Goal: Navigation & Orientation: Find specific page/section

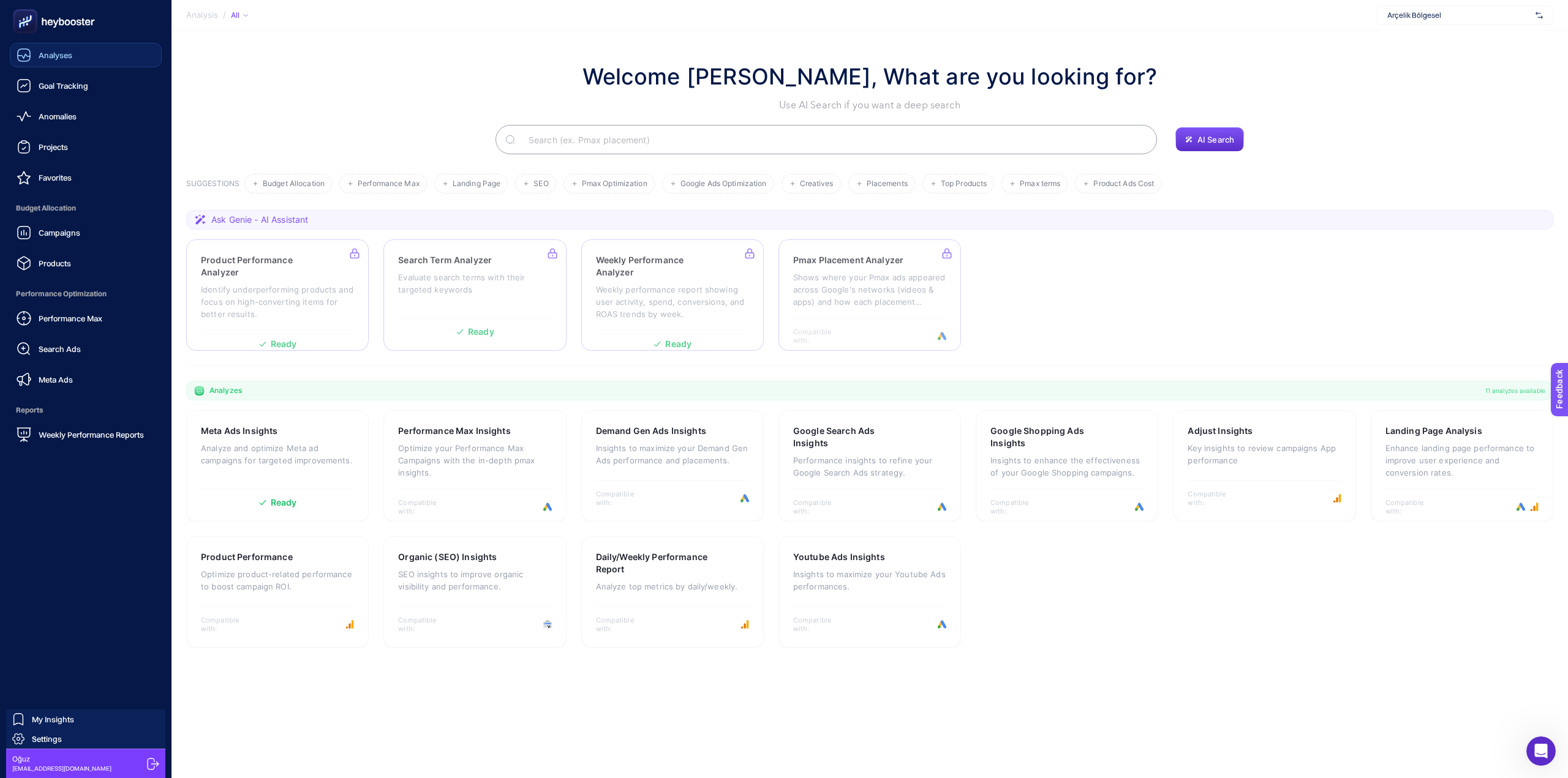
click at [90, 66] on link "Analyses" at bounding box center [85, 55] width 152 height 25
click at [83, 57] on link "Analyses" at bounding box center [85, 55] width 152 height 25
click at [72, 88] on span "Goal Tracking" at bounding box center [63, 85] width 49 height 10
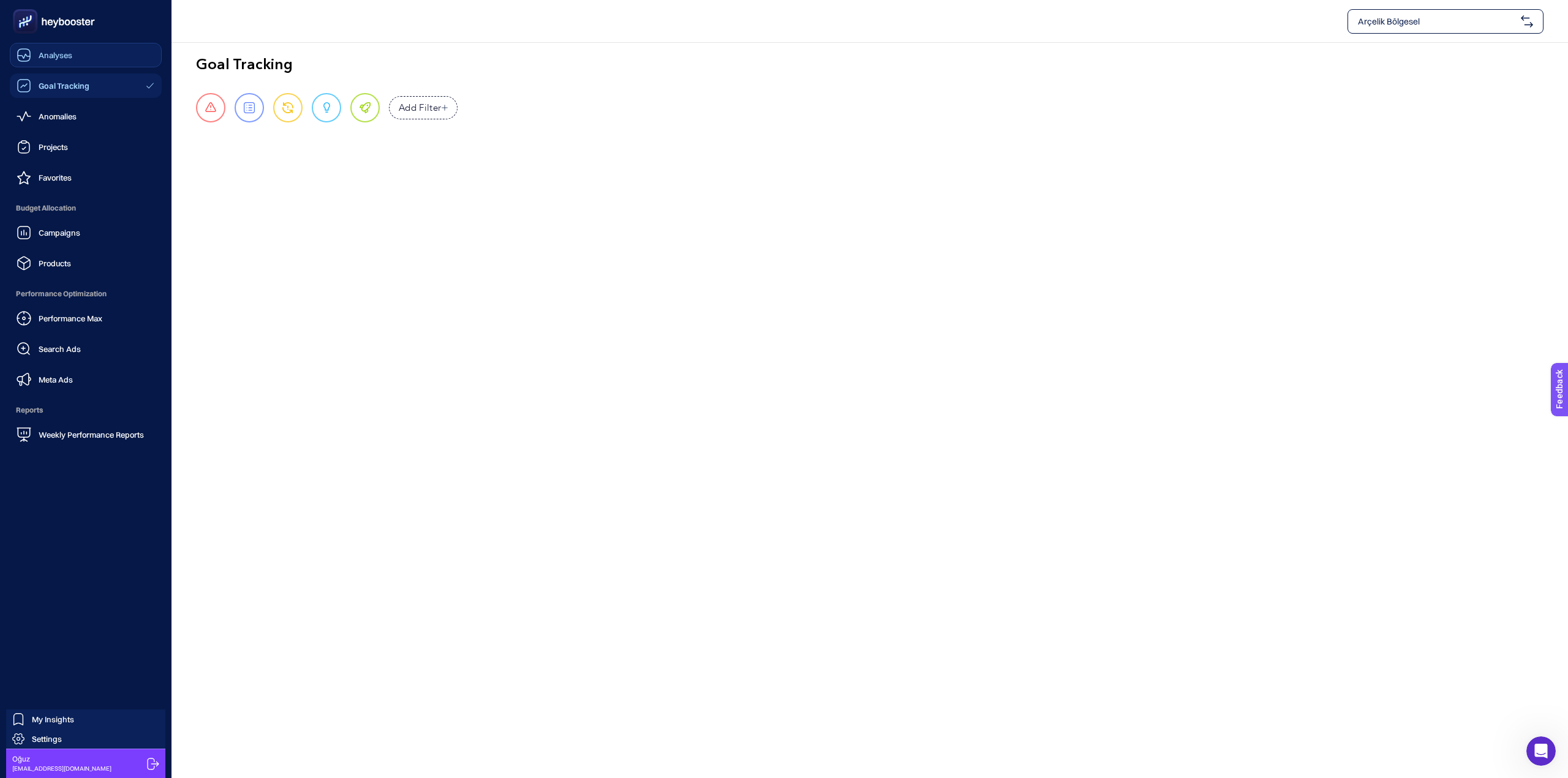
click at [102, 62] on link "Analyses" at bounding box center [85, 55] width 152 height 25
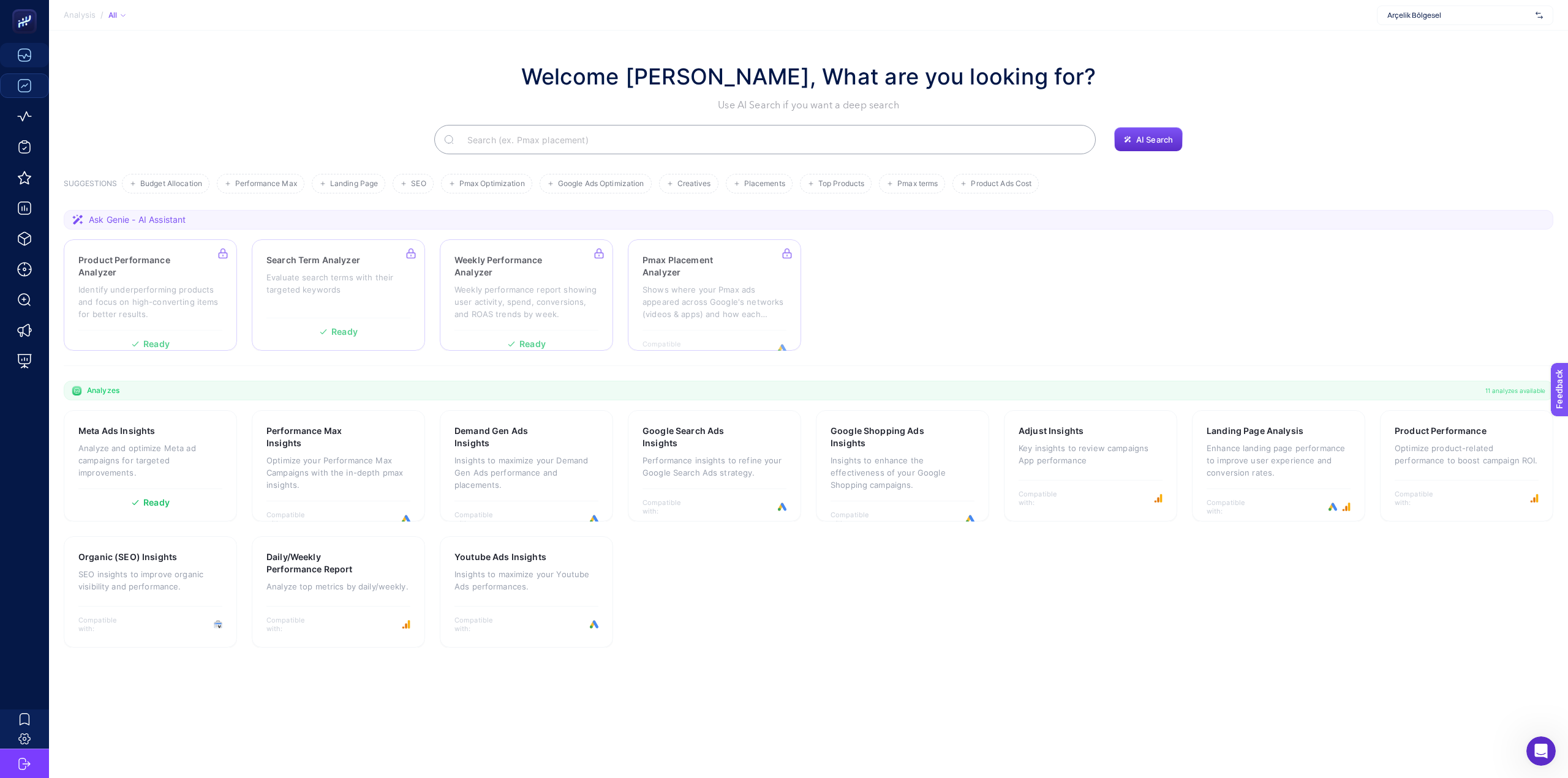
click at [1459, 15] on span "Arçelik Bölgesel" at bounding box center [1459, 15] width 143 height 10
click at [1419, 64] on span "[PERSON_NAME]" at bounding box center [1415, 60] width 56 height 10
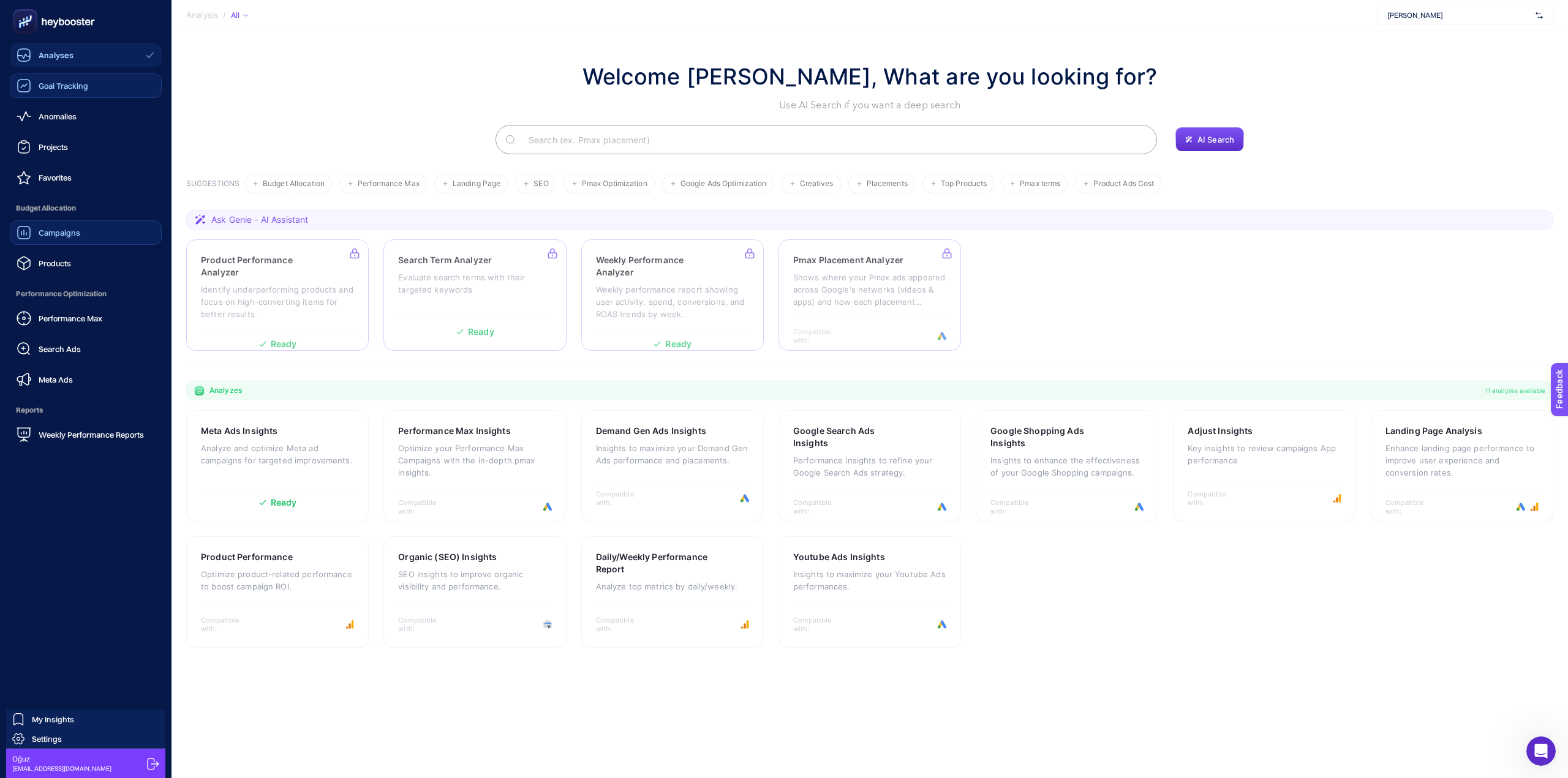
click at [75, 232] on span "Campaigns" at bounding box center [59, 232] width 42 height 10
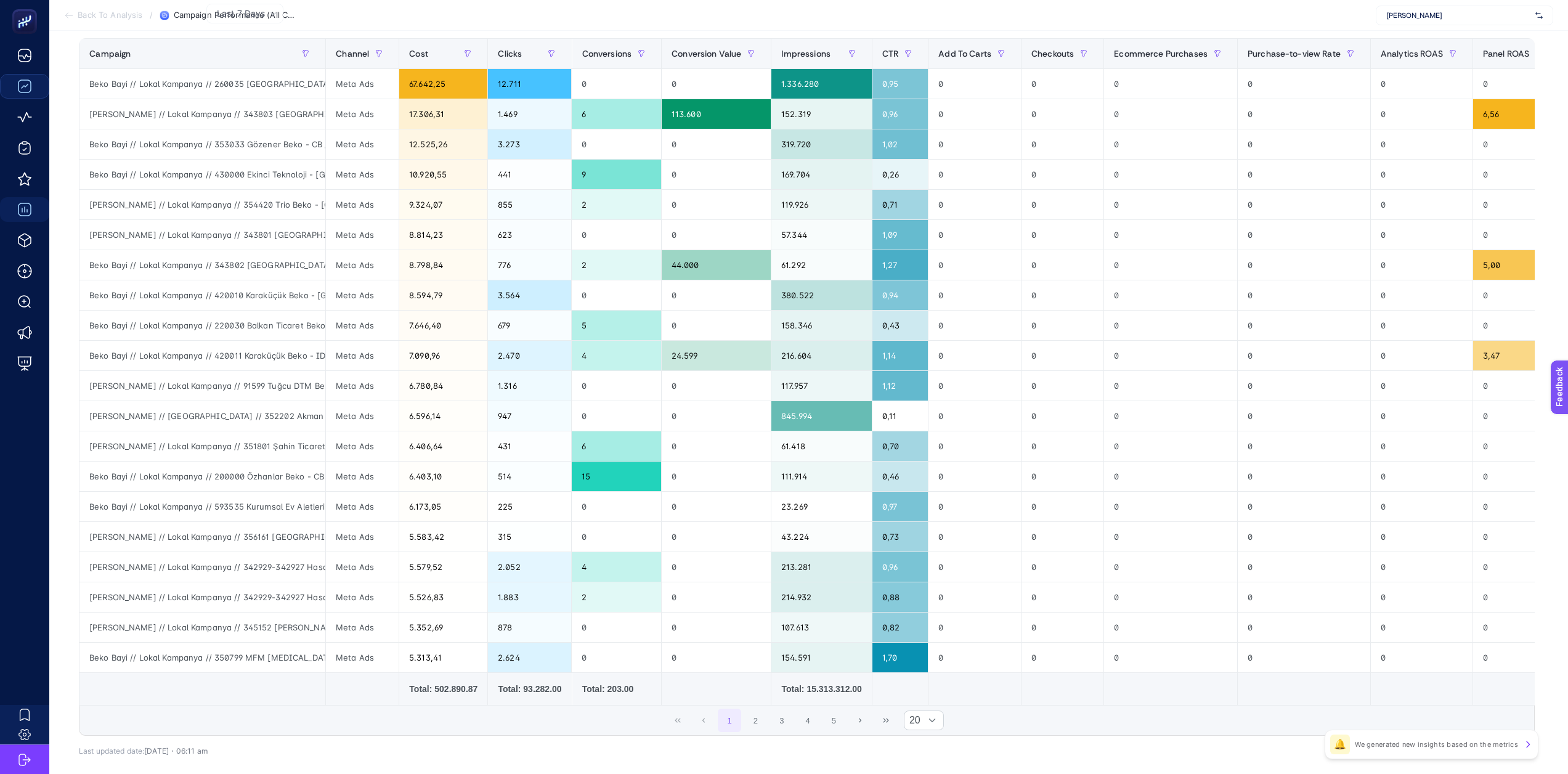
scroll to position [134, 0]
